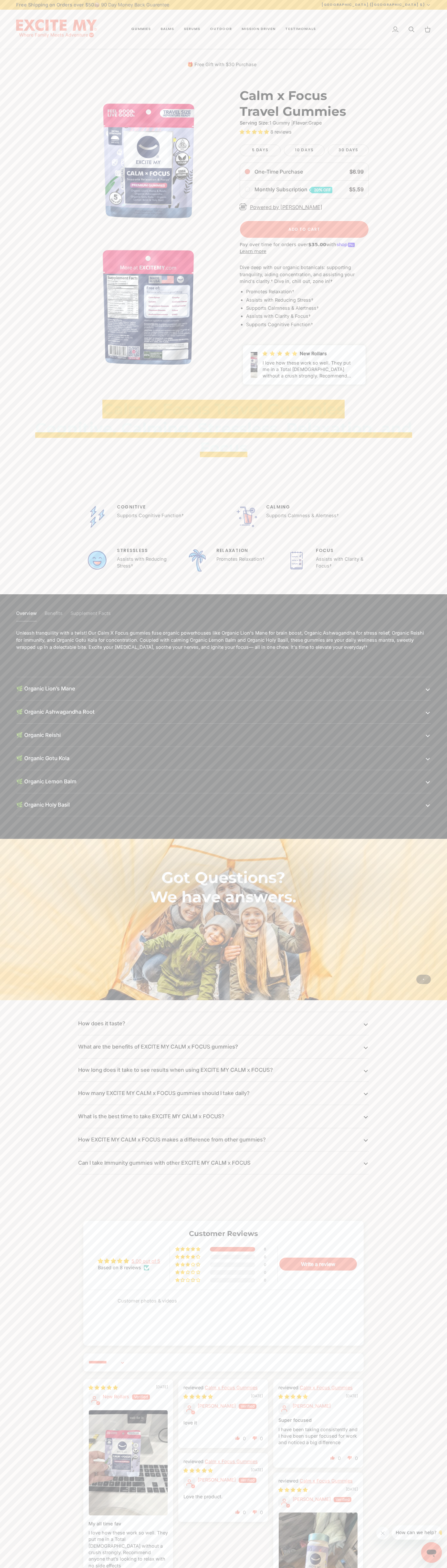
click at [267, 1250] on div "8" at bounding box center [267, 1249] width 8 height 4
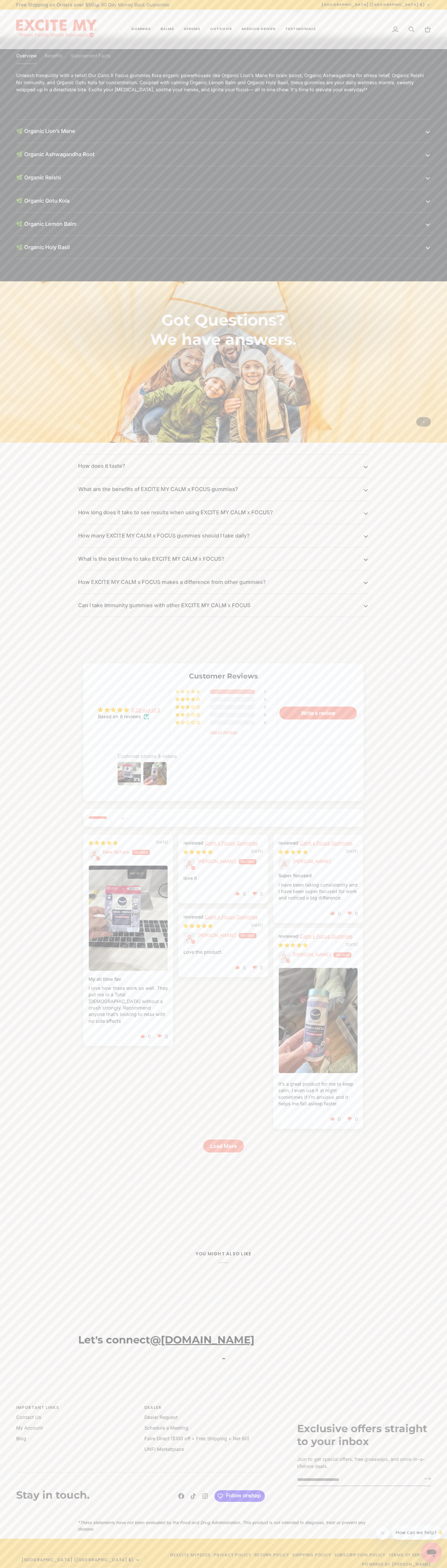
scroll to position [571, 0]
